Goal: Task Accomplishment & Management: Manage account settings

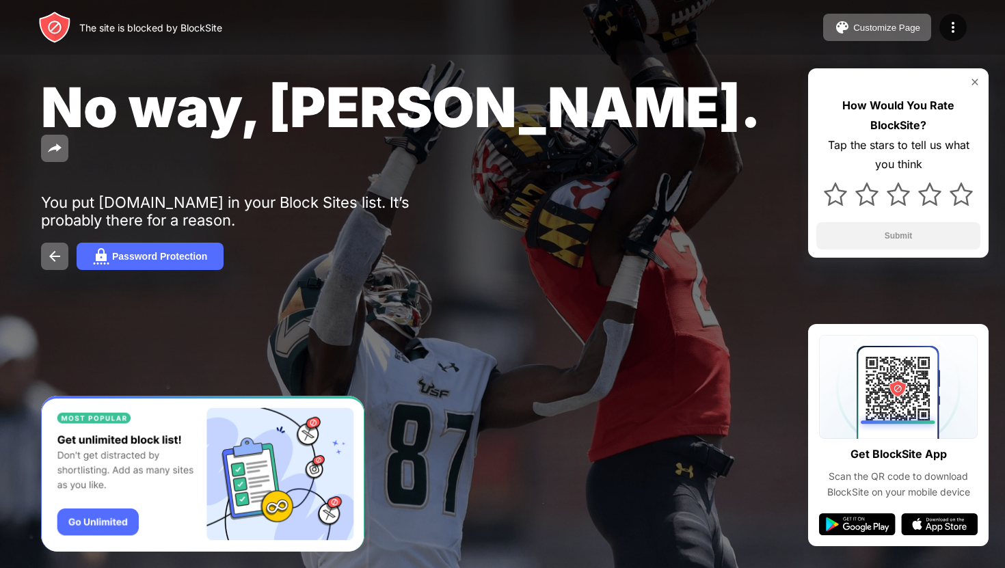
click at [974, 91] on div "How Would You Rate BlockSite? Tap the stars to tell us what you think Submit" at bounding box center [898, 162] width 180 height 189
click at [974, 81] on img at bounding box center [974, 82] width 11 height 11
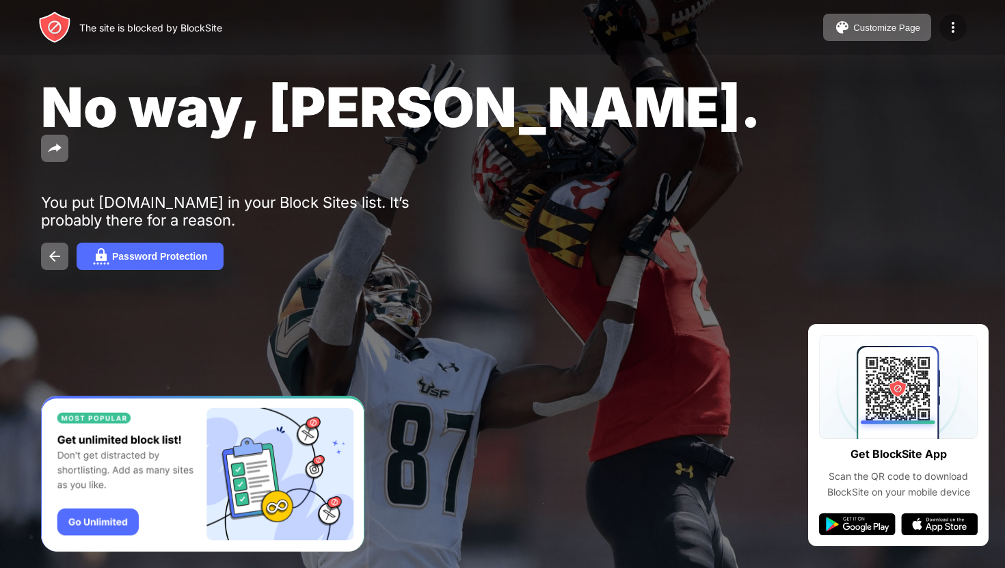
click at [953, 32] on img at bounding box center [953, 27] width 16 height 16
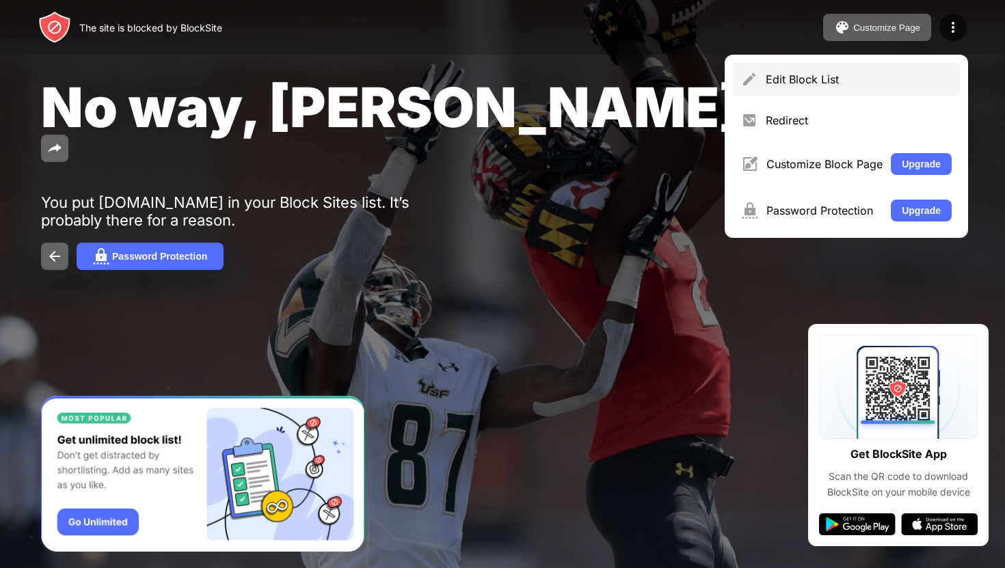
click at [867, 72] on div "Edit Block List" at bounding box center [846, 79] width 227 height 33
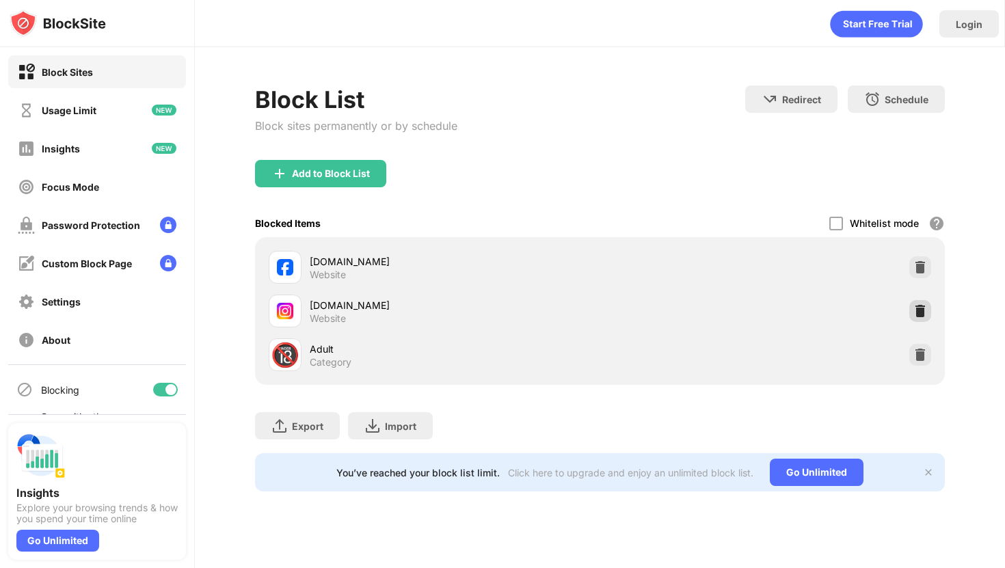
click at [921, 316] on img at bounding box center [920, 311] width 14 height 14
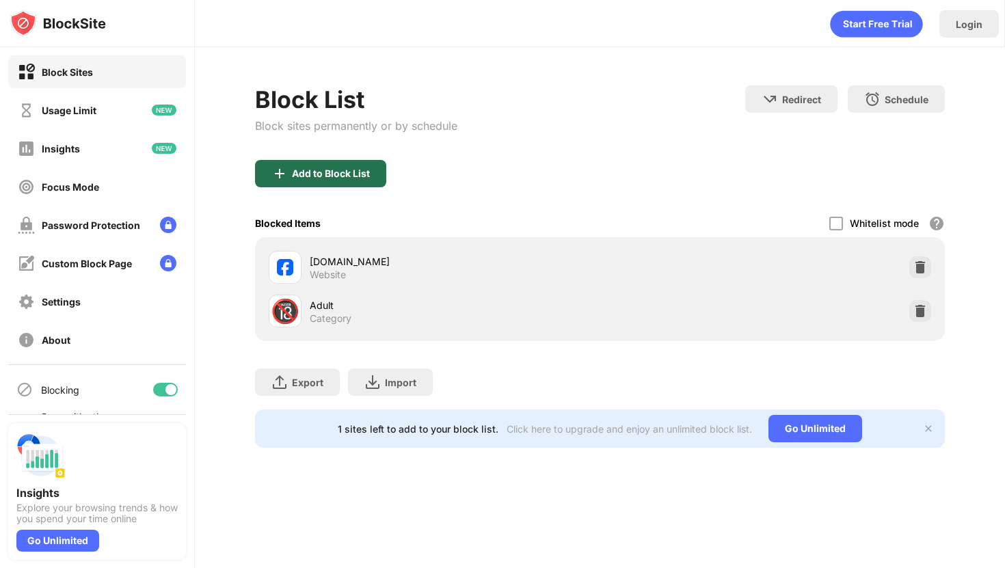
click at [293, 168] on div "Add to Block List" at bounding box center [331, 173] width 78 height 11
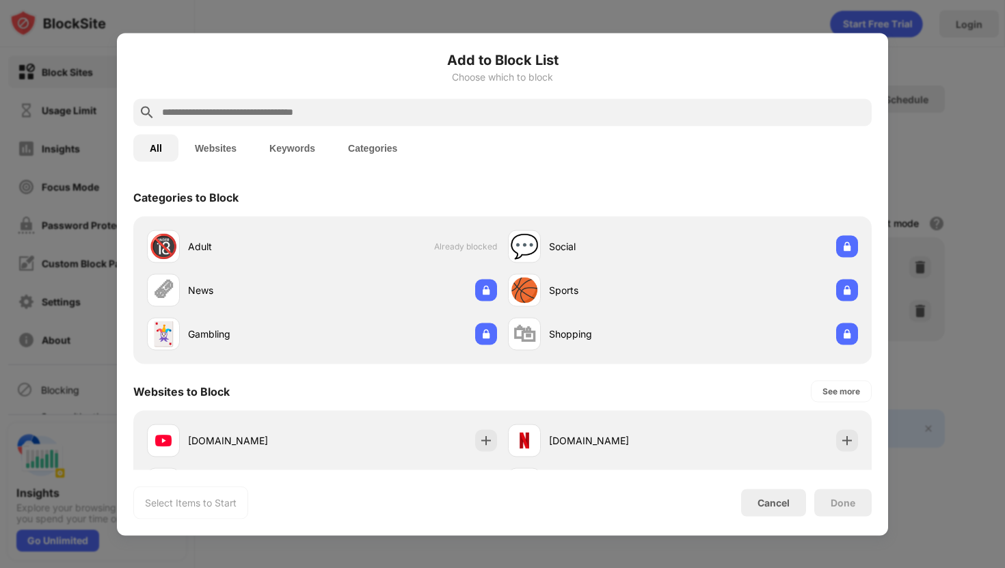
click at [424, 113] on input "text" at bounding box center [513, 112] width 705 height 16
type input "*"
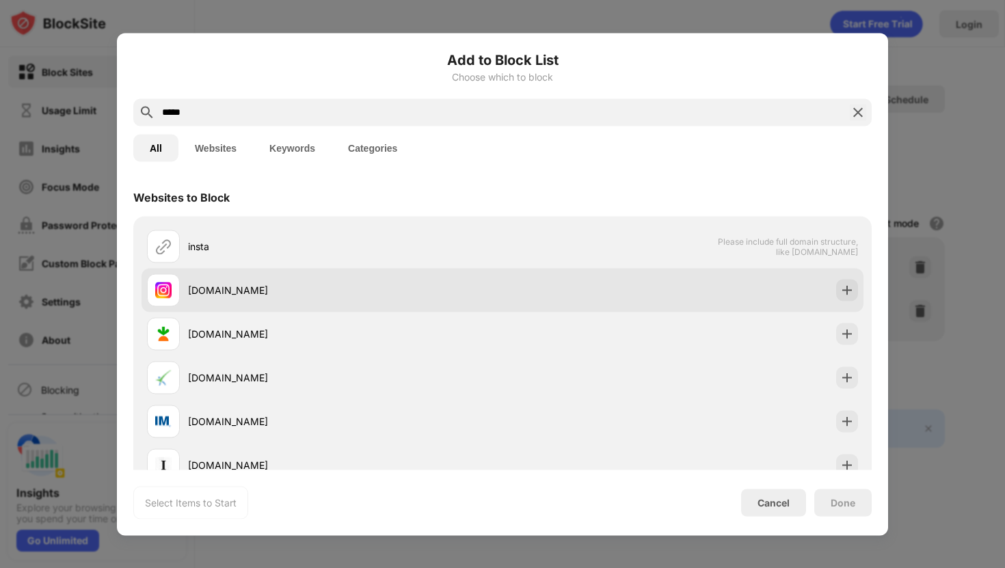
type input "*****"
click at [324, 289] on div "[DOMAIN_NAME]" at bounding box center [345, 290] width 314 height 14
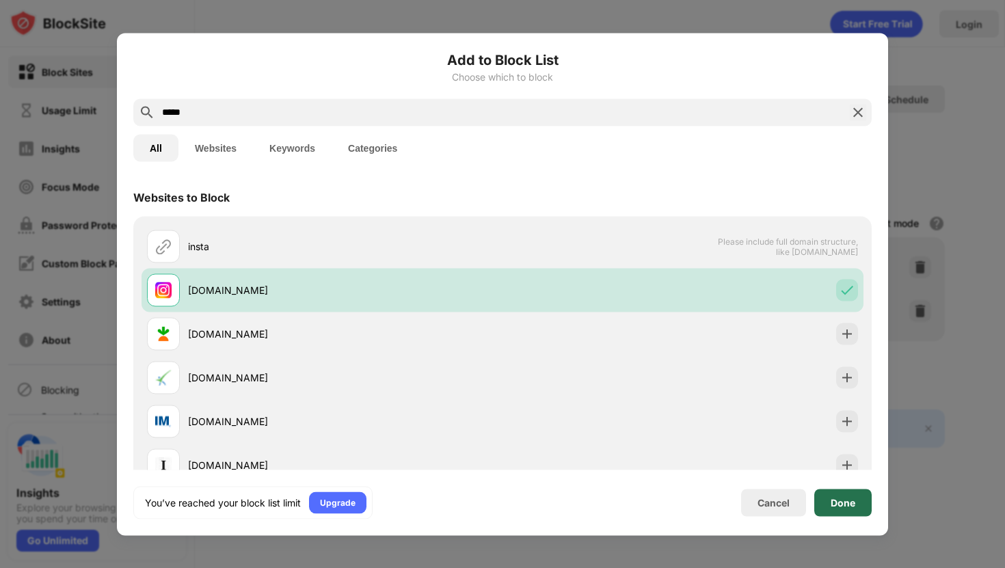
click at [846, 509] on div "Done" at bounding box center [842, 502] width 57 height 27
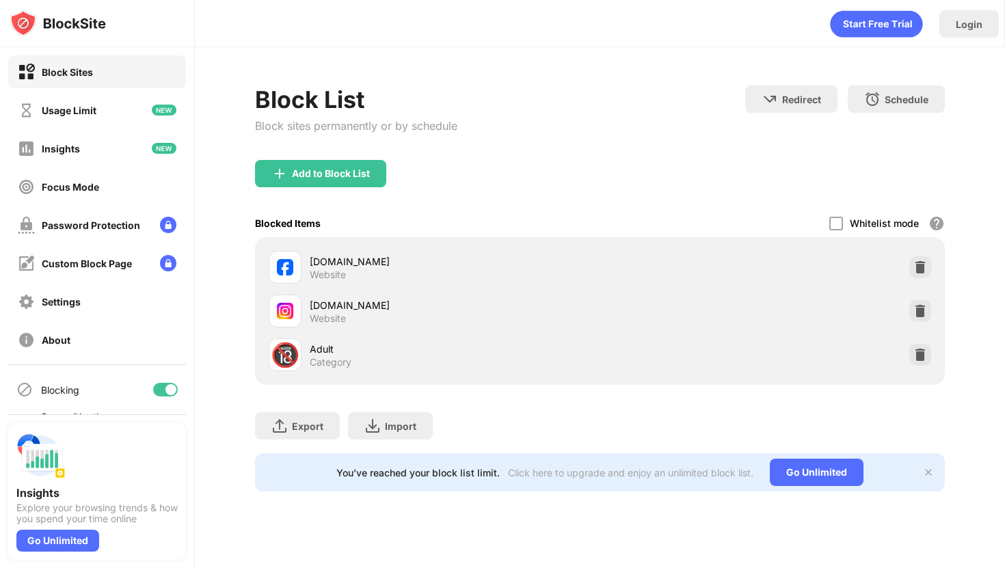
click at [708, 90] on div "Block List Block sites permanently or by schedule Redirect Choose a site to be …" at bounding box center [600, 122] width 690 height 75
